Goal: Transaction & Acquisition: Book appointment/travel/reservation

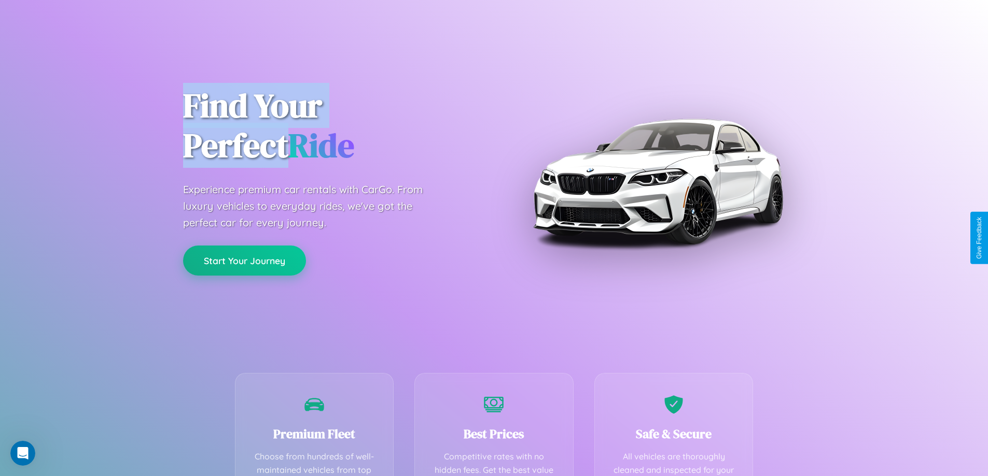
click at [244, 261] on button "Start Your Journey" at bounding box center [244, 261] width 123 height 30
click at [244, 260] on button "Start Your Journey" at bounding box center [244, 261] width 123 height 30
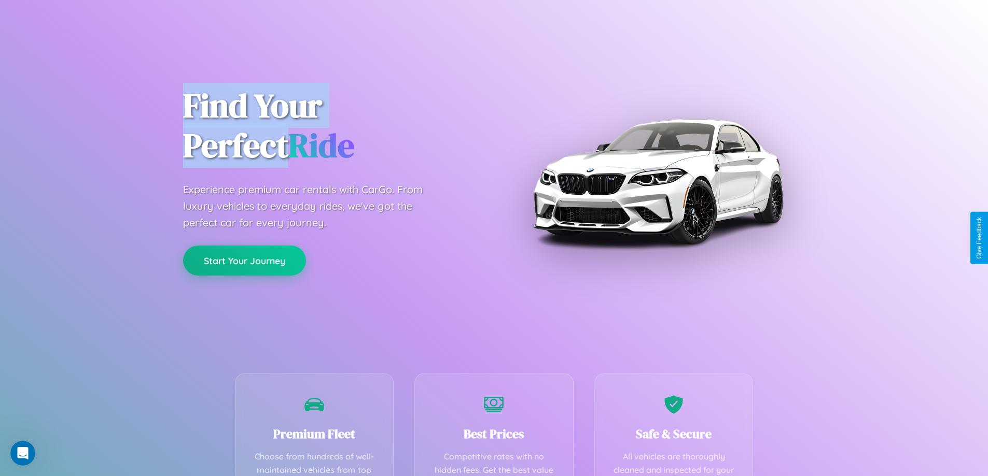
click at [244, 260] on button "Start Your Journey" at bounding box center [244, 261] width 123 height 30
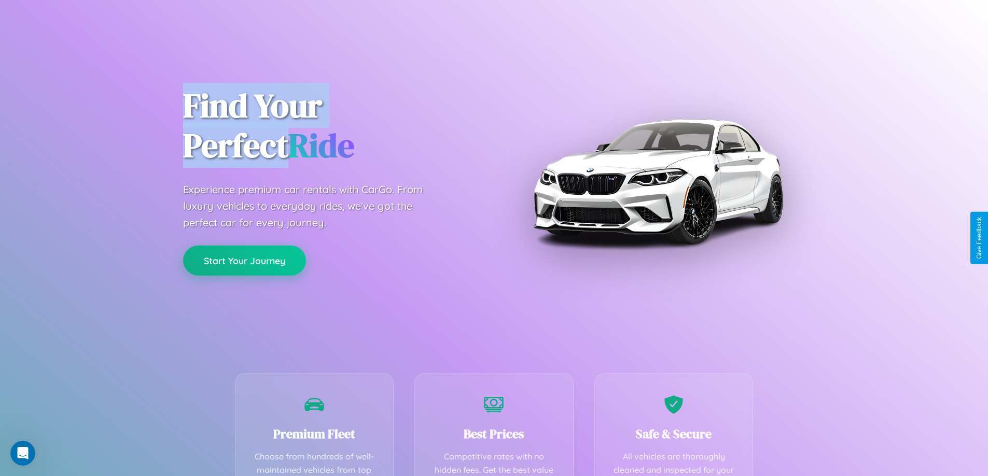
click at [244, 260] on button "Start Your Journey" at bounding box center [244, 261] width 123 height 30
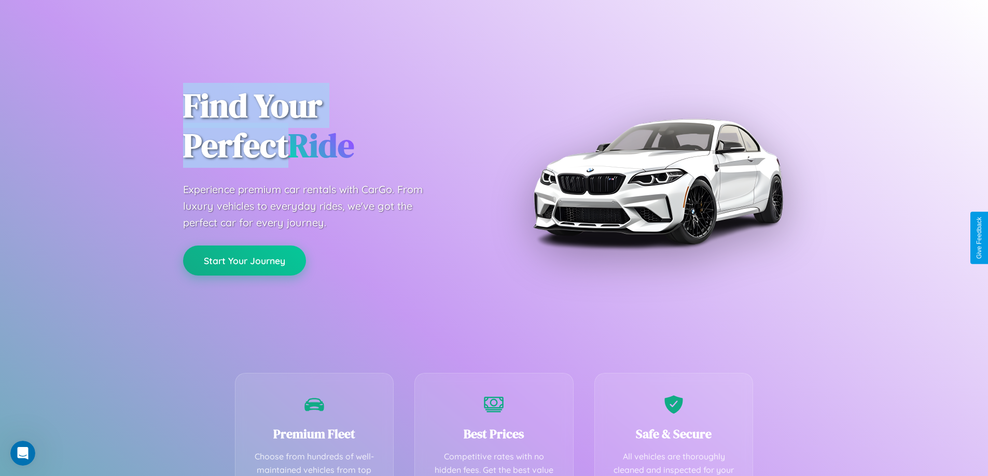
click at [244, 260] on button "Start Your Journey" at bounding box center [244, 261] width 123 height 30
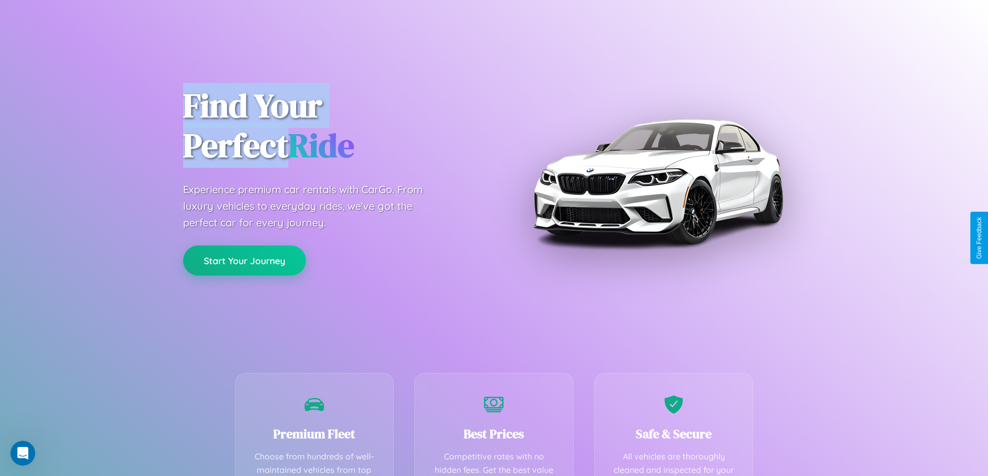
click at [244, 260] on button "Start Your Journey" at bounding box center [244, 261] width 123 height 30
